Goal: Transaction & Acquisition: Obtain resource

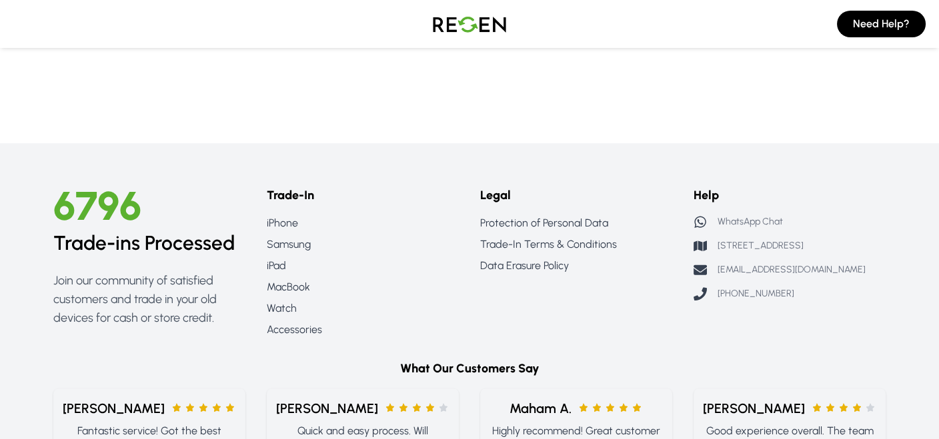
scroll to position [1466, 0]
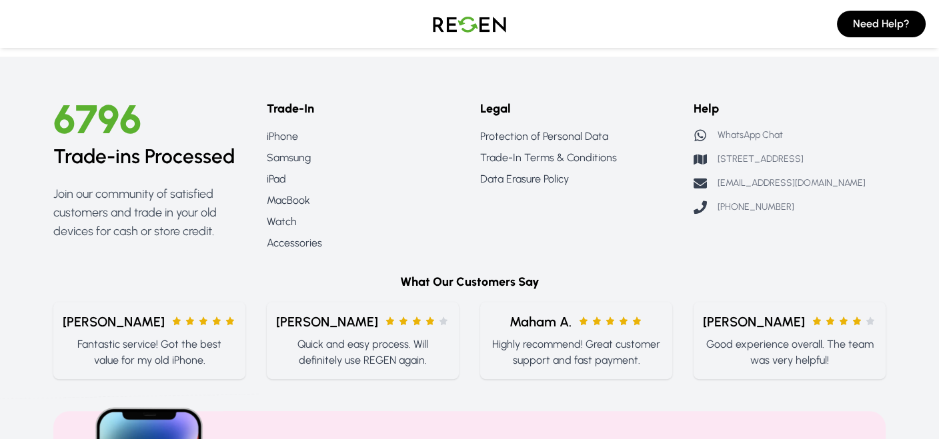
click at [740, 133] on p "WhatsApp Chat" at bounding box center [749, 135] width 65 height 13
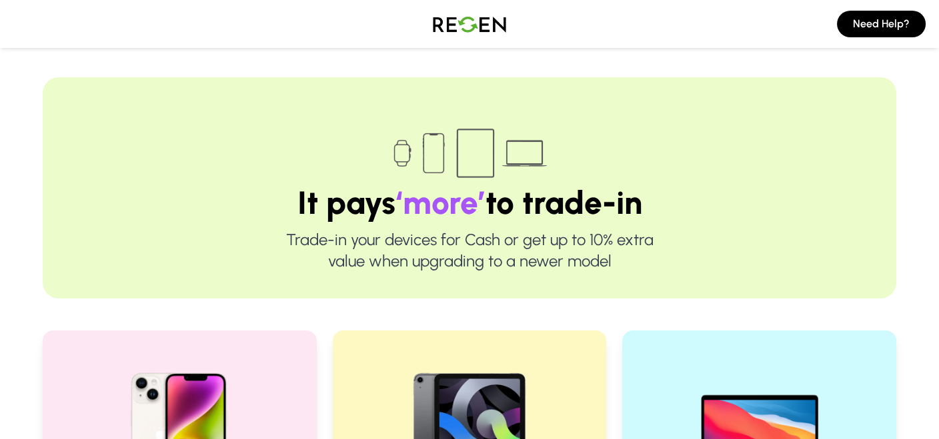
click at [465, 25] on img at bounding box center [469, 23] width 93 height 37
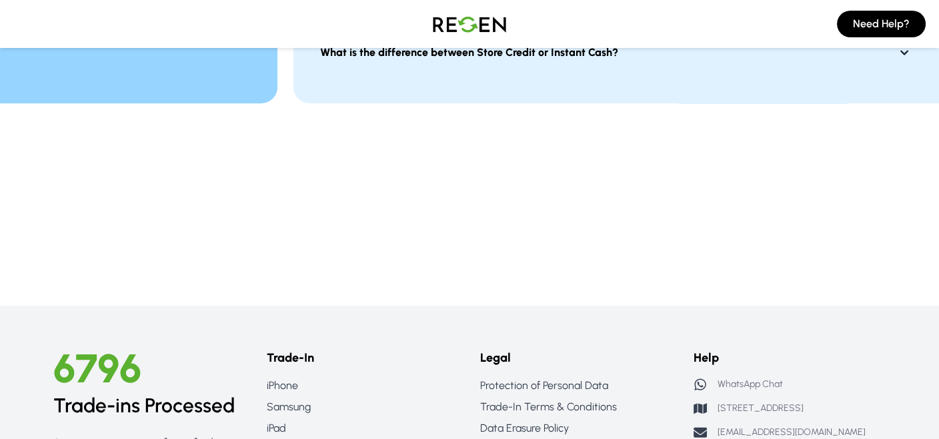
scroll to position [1314, 0]
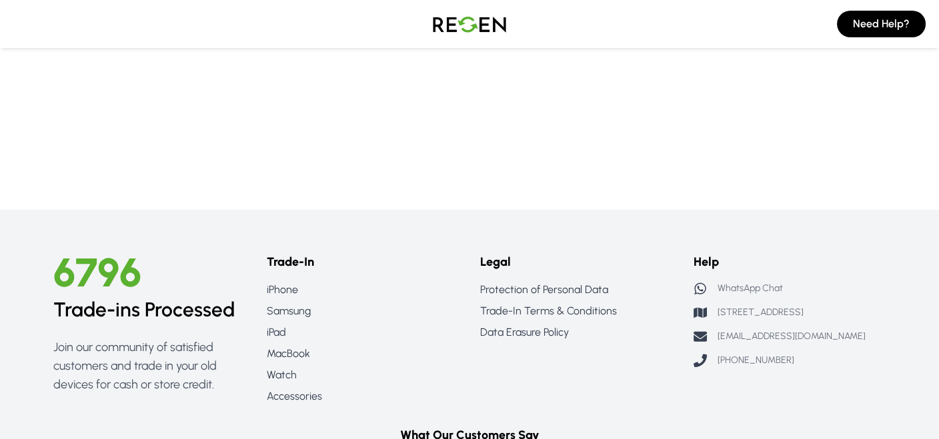
scroll to position [1400, 0]
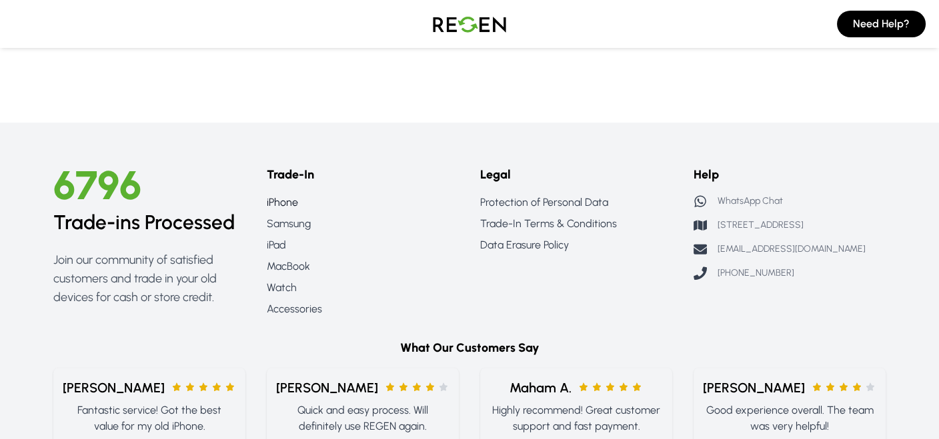
click at [276, 200] on link "iPhone" at bounding box center [363, 203] width 192 height 16
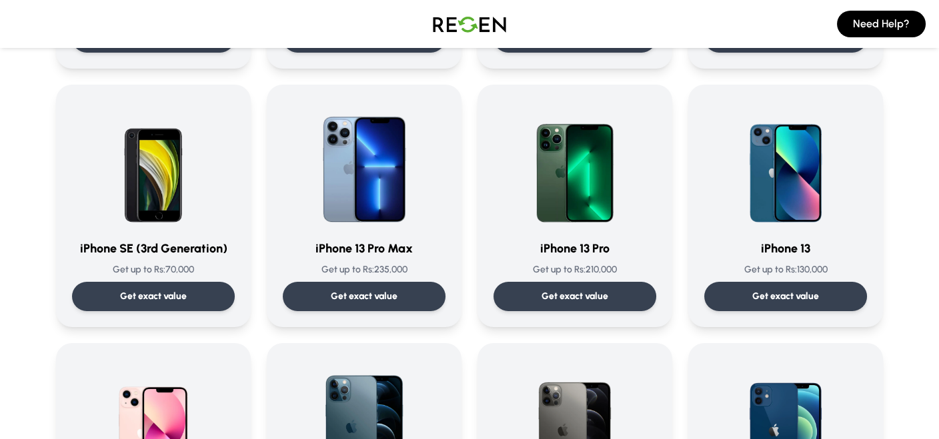
scroll to position [600, 0]
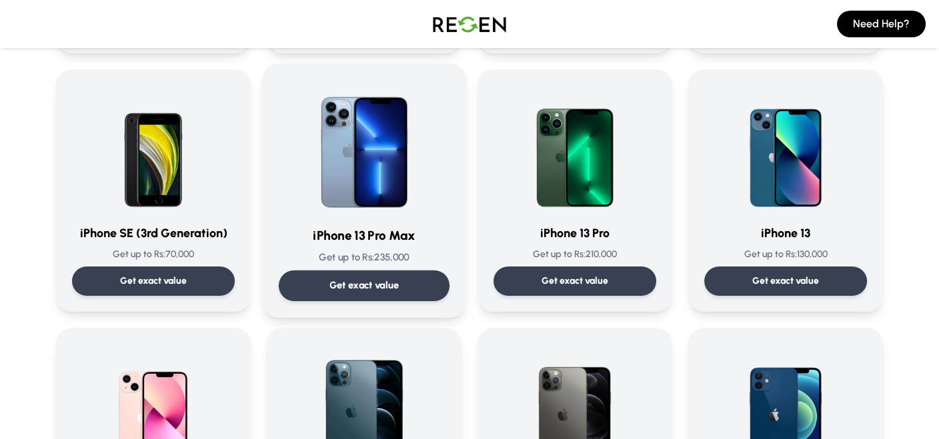
click at [369, 285] on p "Get exact value" at bounding box center [364, 286] width 70 height 14
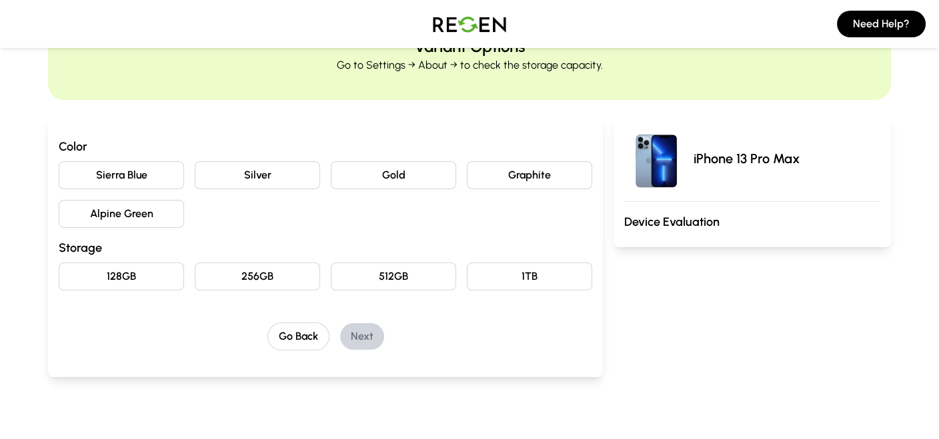
scroll to position [67, 0]
click at [125, 174] on button "Sierra Blue" at bounding box center [121, 177] width 125 height 28
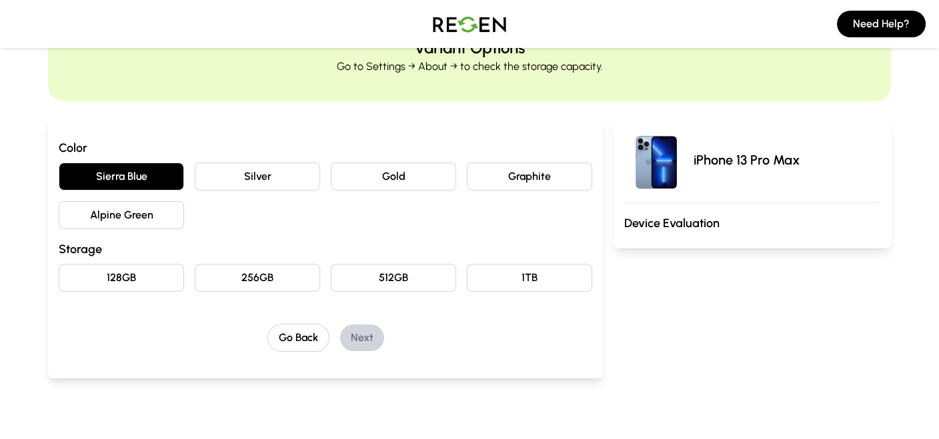
click at [147, 279] on button "128GB" at bounding box center [121, 278] width 125 height 28
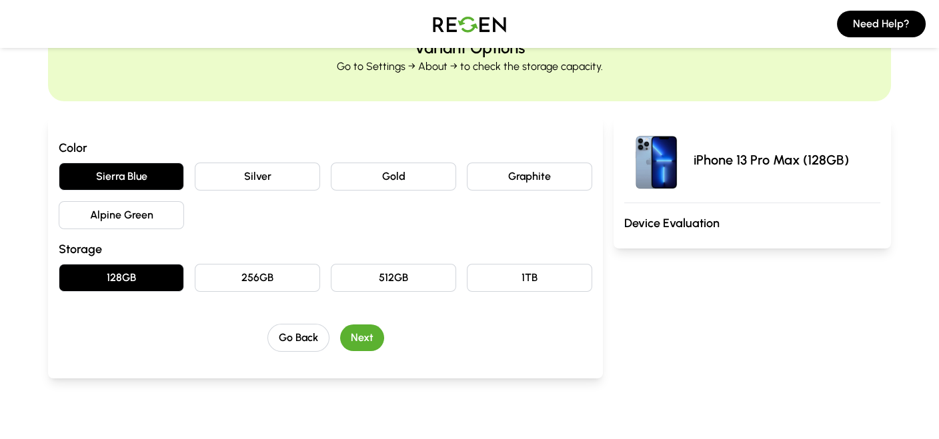
click at [367, 338] on button "Next" at bounding box center [362, 338] width 44 height 27
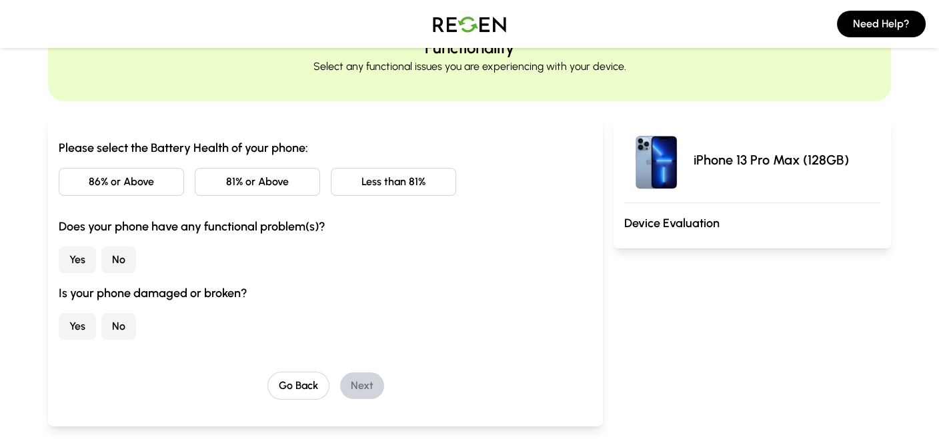
click at [133, 181] on button "86% or Above" at bounding box center [121, 182] width 125 height 28
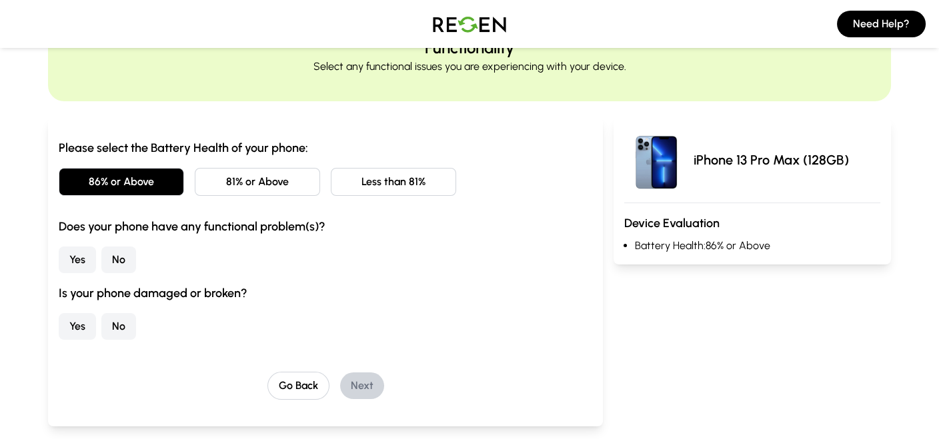
click at [117, 261] on button "No" at bounding box center [118, 260] width 35 height 27
click at [125, 329] on button "No" at bounding box center [118, 326] width 35 height 27
click at [364, 387] on button "Next" at bounding box center [362, 386] width 44 height 27
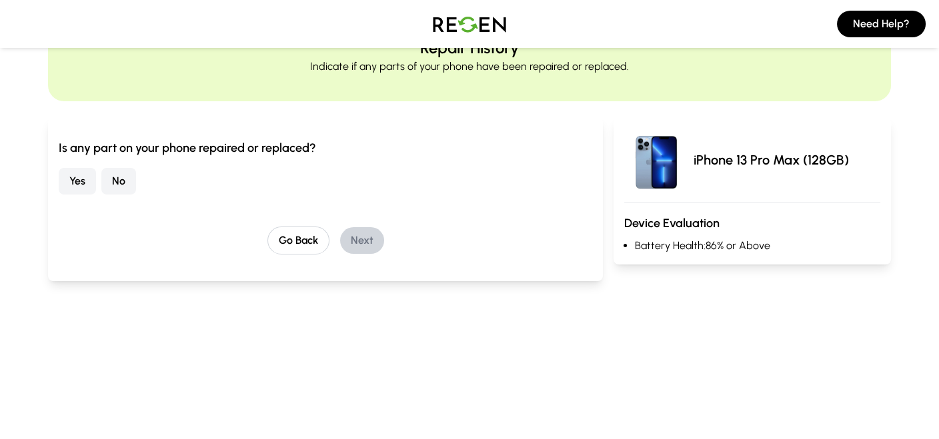
click at [103, 177] on div "Yes No" at bounding box center [325, 181] width 533 height 27
click at [115, 179] on button "No" at bounding box center [118, 181] width 35 height 27
click at [375, 238] on button "Next" at bounding box center [362, 240] width 44 height 27
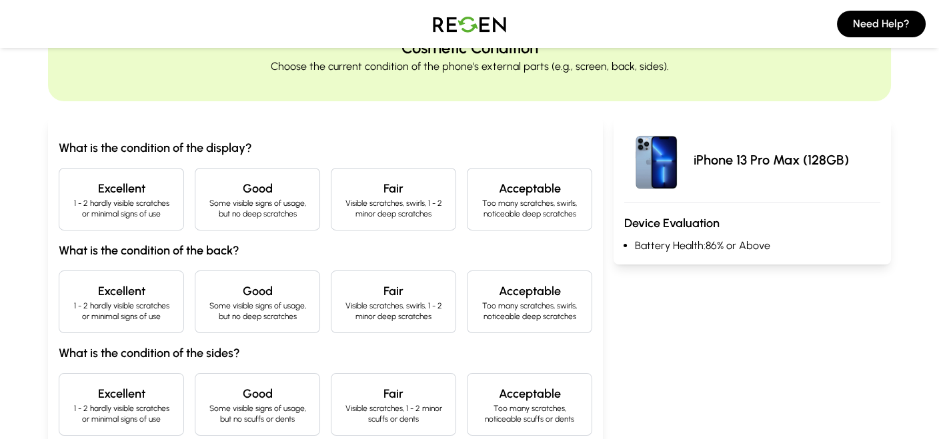
click at [155, 187] on h4 "Excellent" at bounding box center [121, 188] width 103 height 19
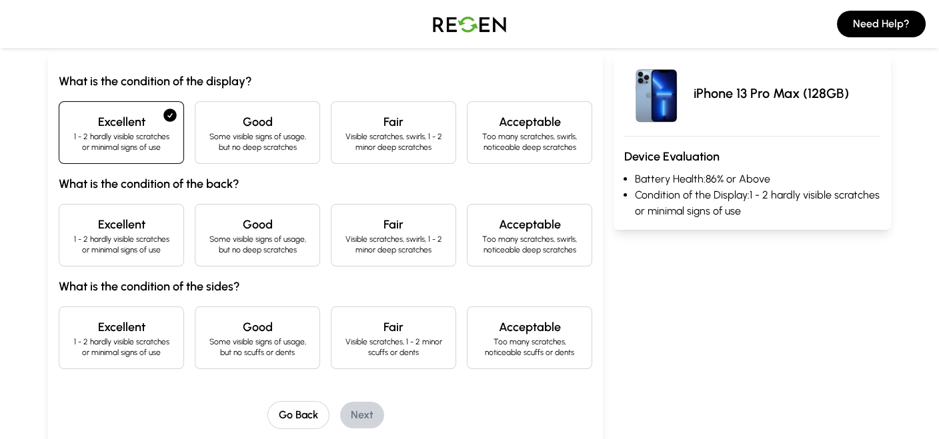
scroll to position [133, 0]
click at [150, 233] on h4 "Excellent" at bounding box center [121, 225] width 103 height 19
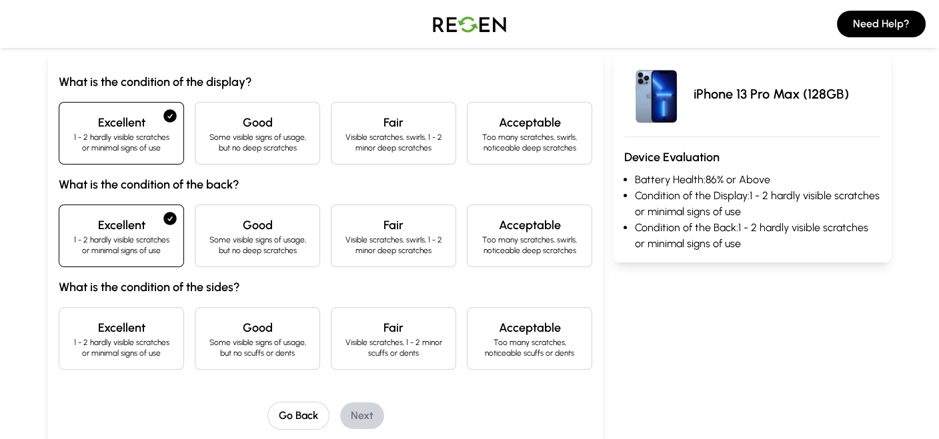
click at [139, 333] on h4 "Excellent" at bounding box center [121, 328] width 103 height 19
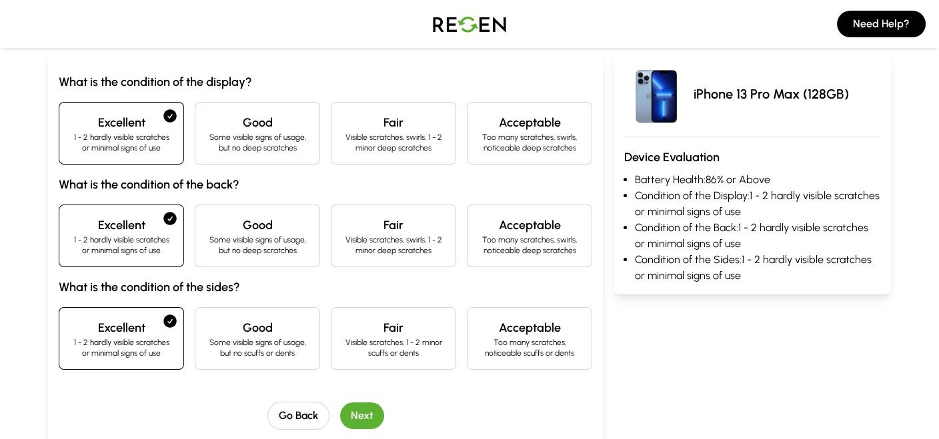
click at [363, 415] on button "Next" at bounding box center [362, 416] width 44 height 27
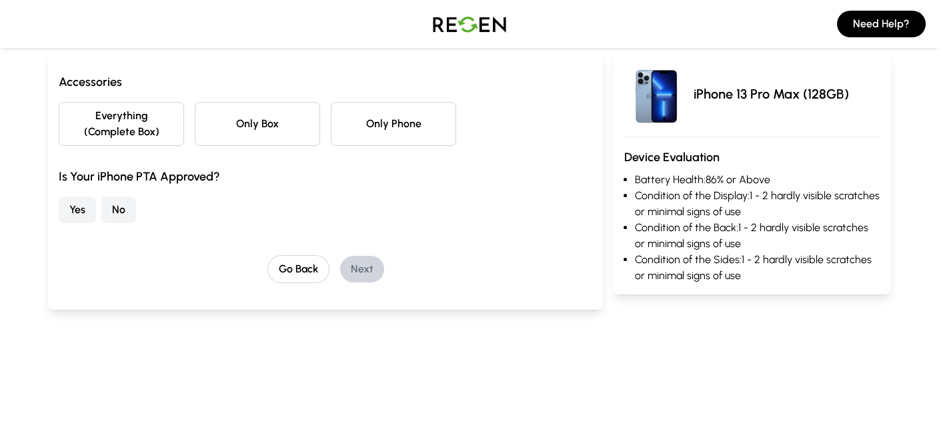
click at [78, 207] on button "Yes" at bounding box center [77, 210] width 37 height 27
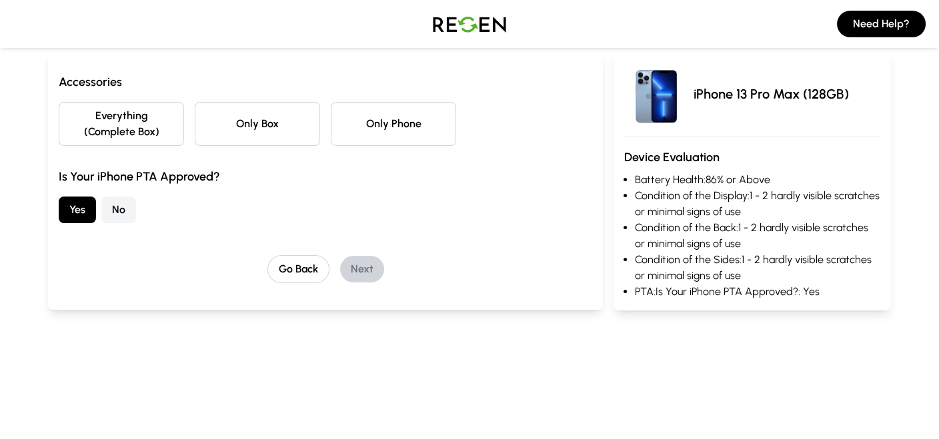
click at [375, 122] on button "Only Phone" at bounding box center [393, 124] width 125 height 44
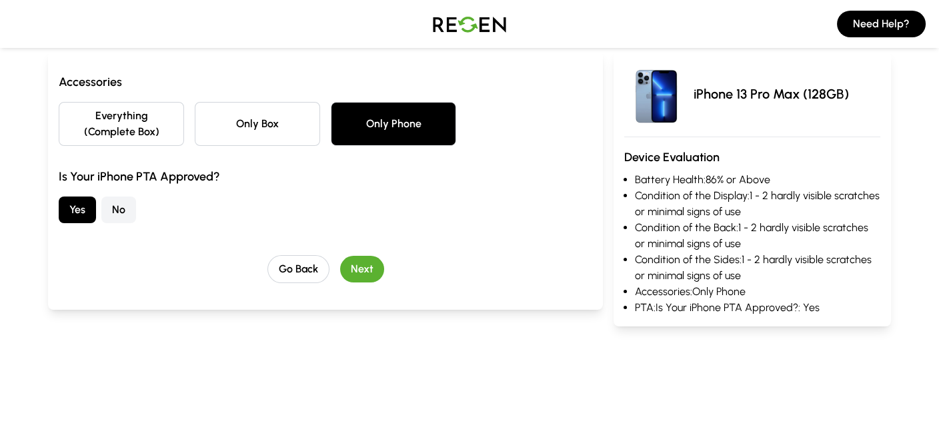
click at [361, 270] on button "Next" at bounding box center [362, 269] width 44 height 27
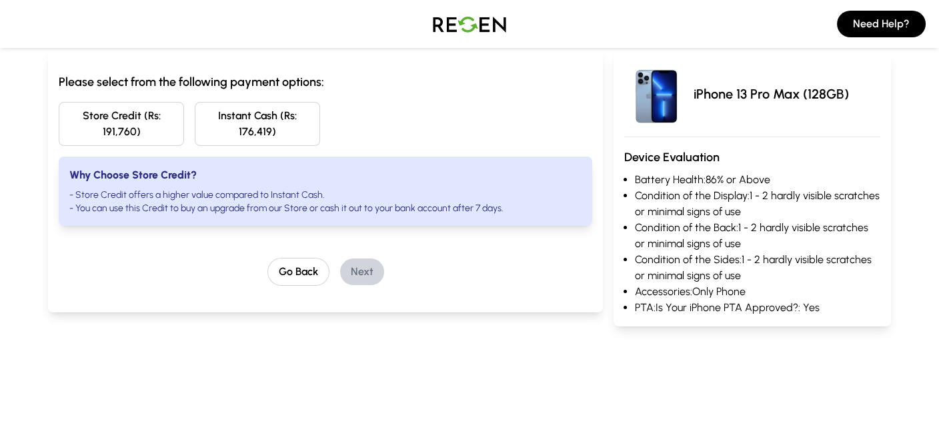
click at [187, 355] on main "Estimated Device Value Choose your preferred payment option Please select from …" at bounding box center [469, 145] width 939 height 528
